Goal: Task Accomplishment & Management: Use online tool/utility

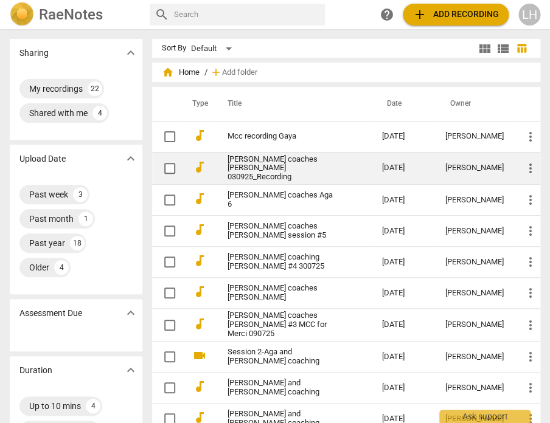
click at [265, 165] on link "[PERSON_NAME] coaches [PERSON_NAME] 030925_Recording" at bounding box center [283, 168] width 111 height 27
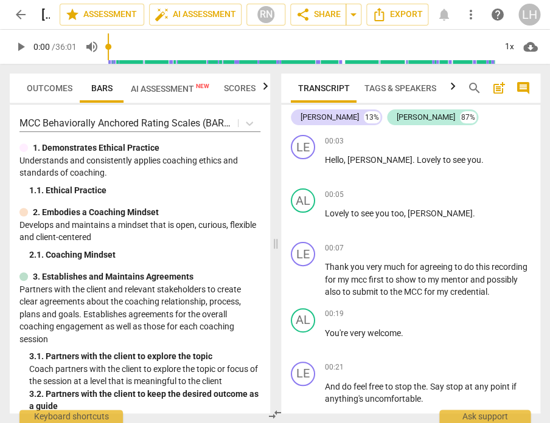
click at [46, 83] on span "Outcomes" at bounding box center [50, 88] width 46 height 10
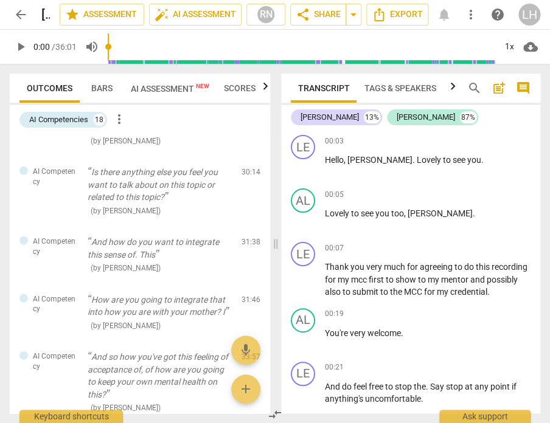
scroll to position [718, 0]
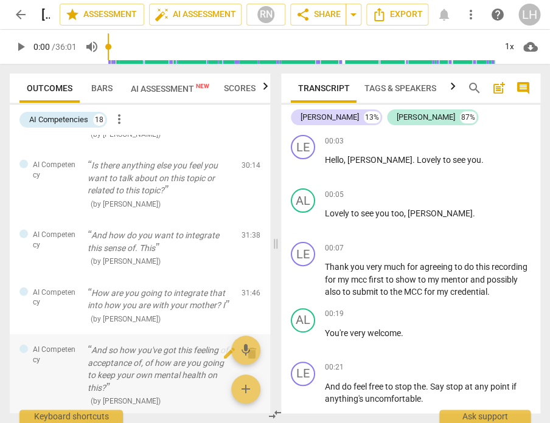
click at [77, 364] on div "AI Competency And so how you've got this feeling of acceptance of, of how are y…" at bounding box center [140, 376] width 260 height 83
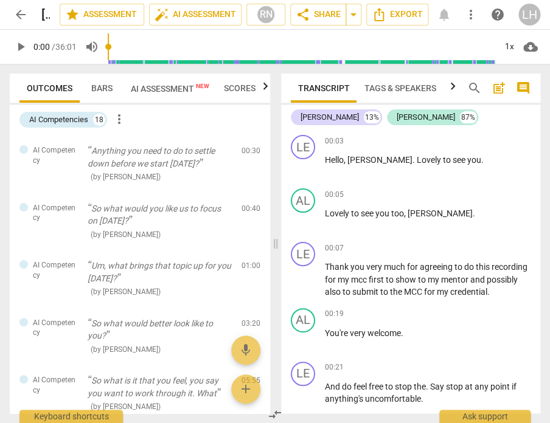
scroll to position [0, 0]
click at [100, 119] on div "18" at bounding box center [99, 120] width 12 height 12
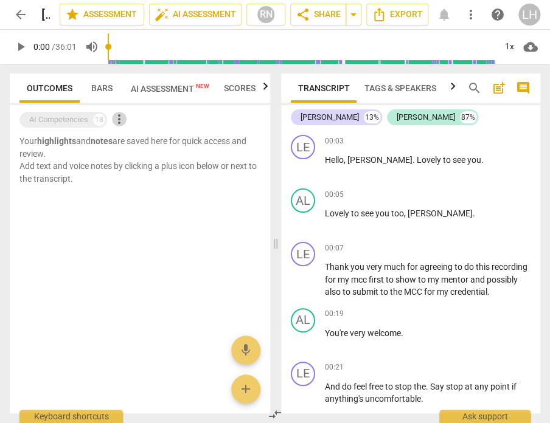
click at [120, 117] on span "more_vert" at bounding box center [119, 119] width 15 height 15
click at [91, 113] on div at bounding box center [275, 211] width 550 height 423
click at [57, 230] on div at bounding box center [140, 226] width 260 height 40
click at [58, 123] on div "AI Competencies" at bounding box center [58, 120] width 59 height 12
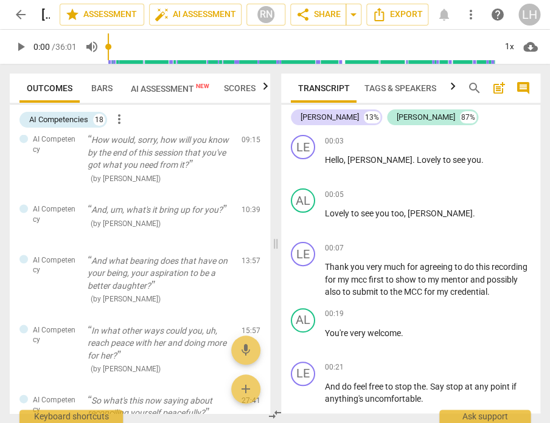
scroll to position [532, 0]
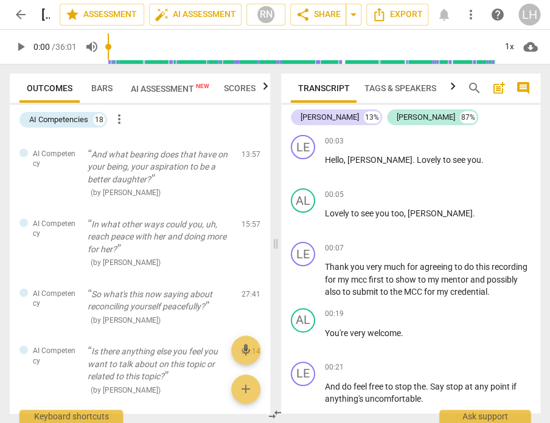
click at [20, 15] on span "arrow_back" at bounding box center [20, 14] width 15 height 15
